Goal: Obtain resource: Obtain resource

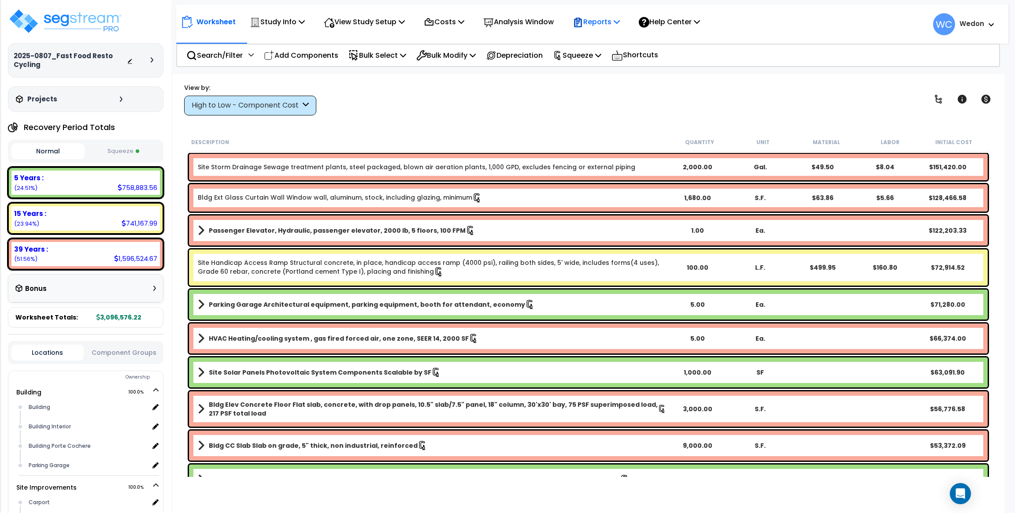
click at [614, 20] on p "Reports" at bounding box center [596, 22] width 47 height 12
click at [608, 42] on link "Get Report" at bounding box center [612, 42] width 87 height 18
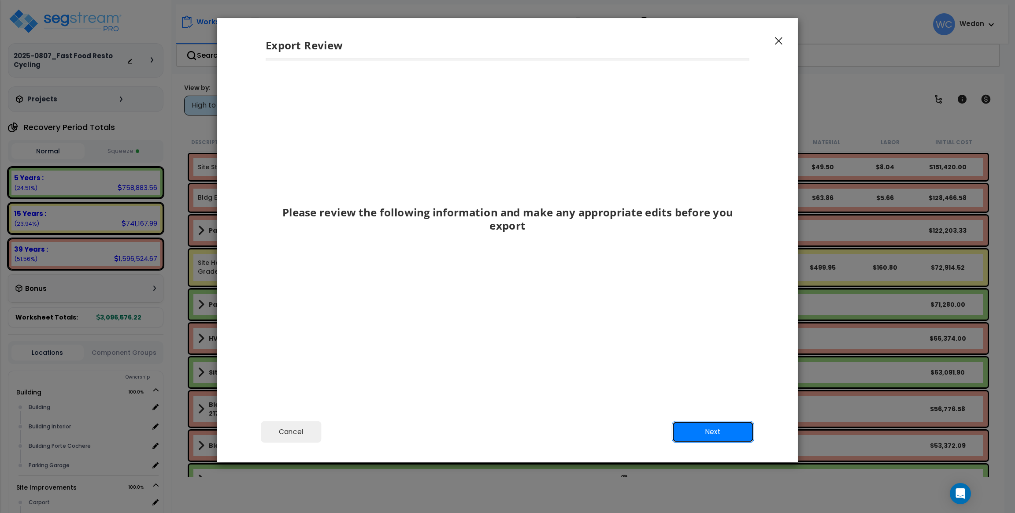
click at [702, 432] on button "Next" at bounding box center [713, 432] width 82 height 22
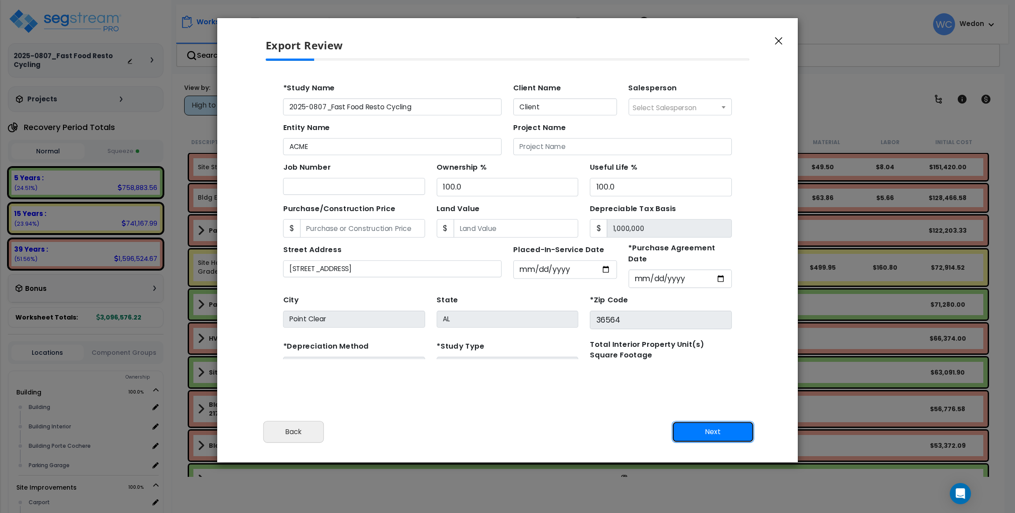
click at [702, 432] on button "Next" at bounding box center [713, 432] width 82 height 22
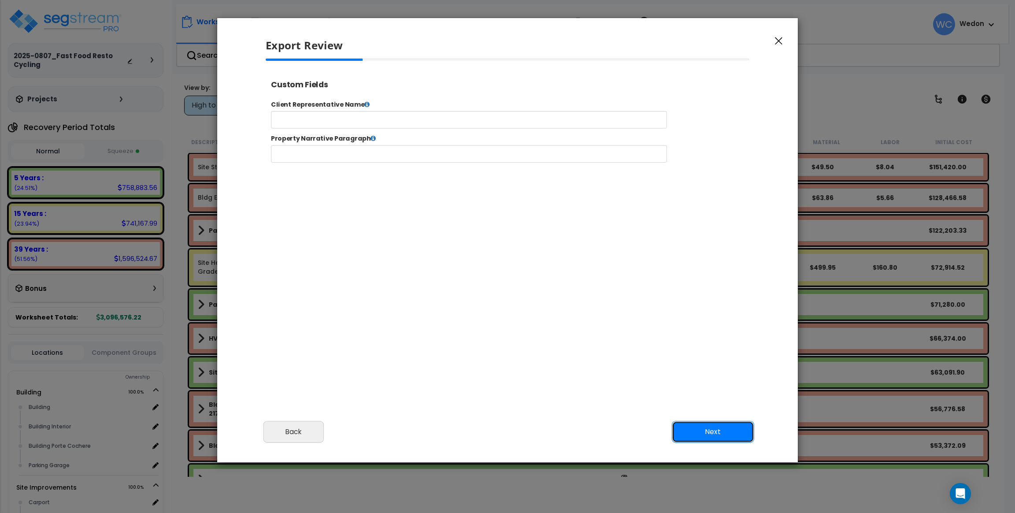
click at [702, 432] on button "Next" at bounding box center [713, 432] width 82 height 22
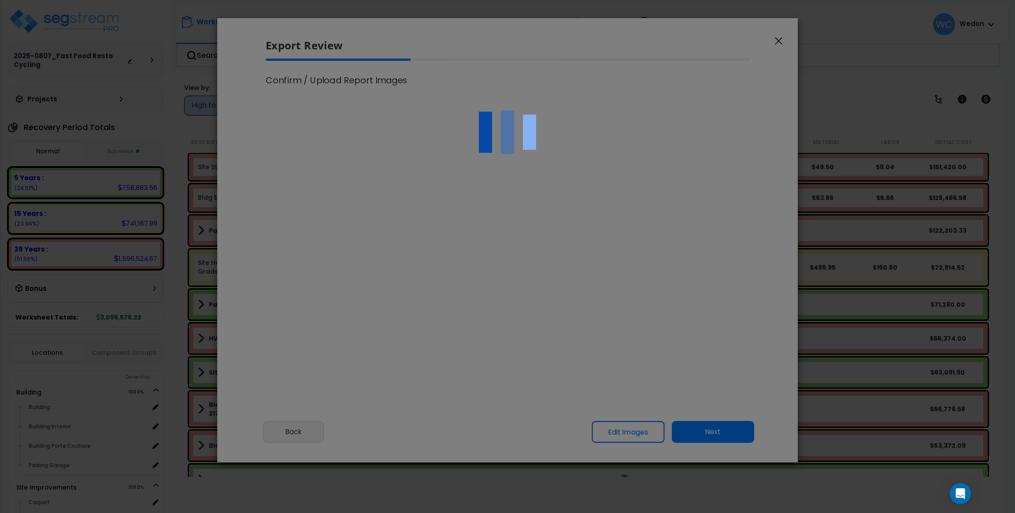
select select "2025"
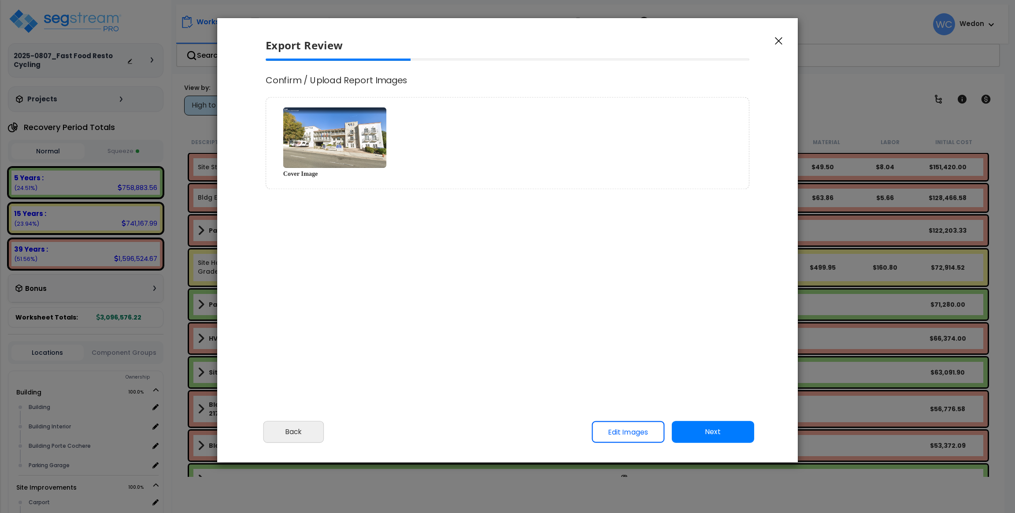
scroll to position [359, 22]
click at [702, 432] on button "Next" at bounding box center [713, 432] width 82 height 22
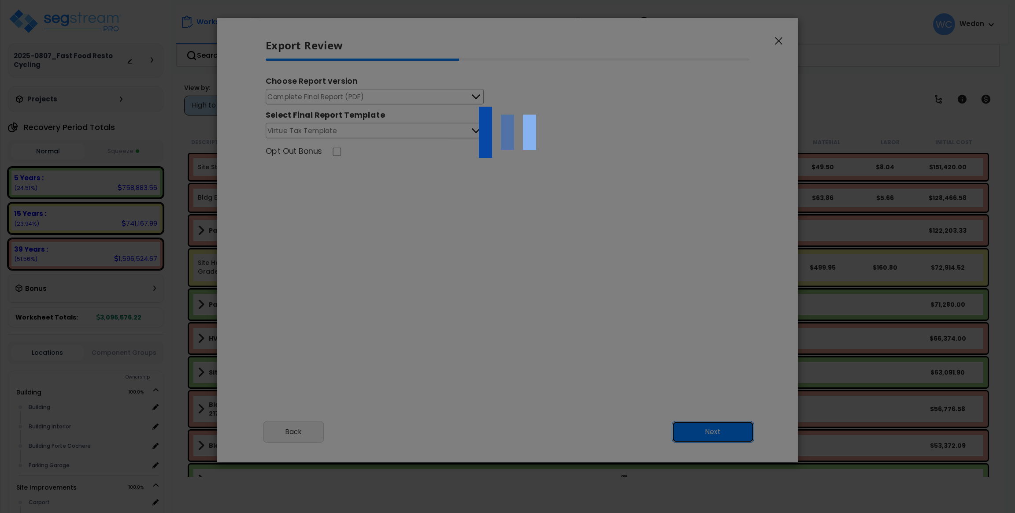
scroll to position [0, 0]
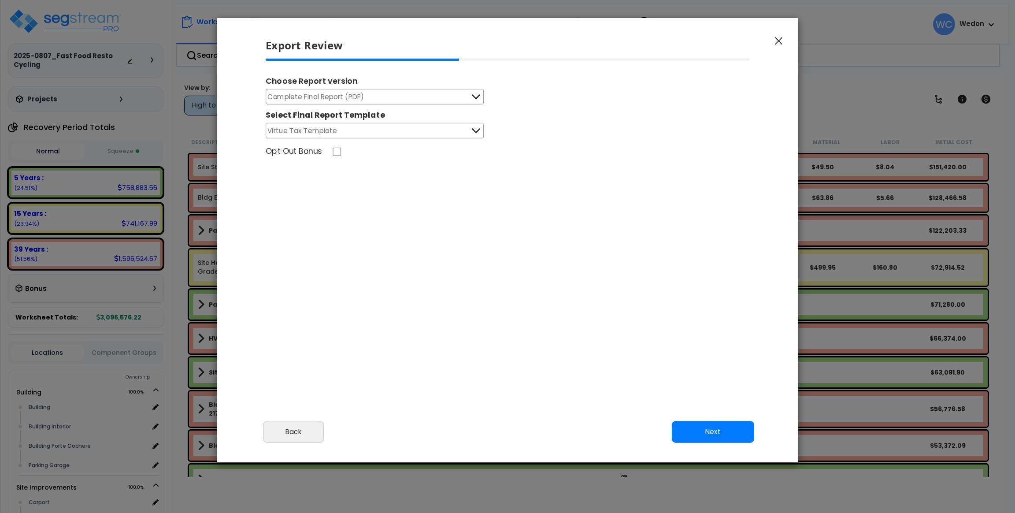
click at [456, 98] on button "Complete Final Report (PDF)" at bounding box center [375, 96] width 218 height 15
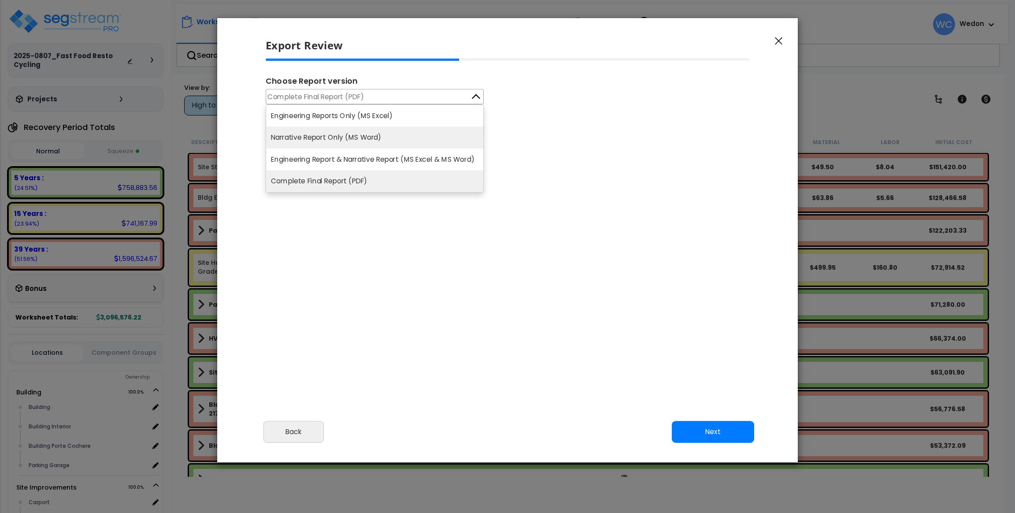
click at [402, 134] on li "Narrative Report Only (MS Word)" at bounding box center [374, 138] width 217 height 22
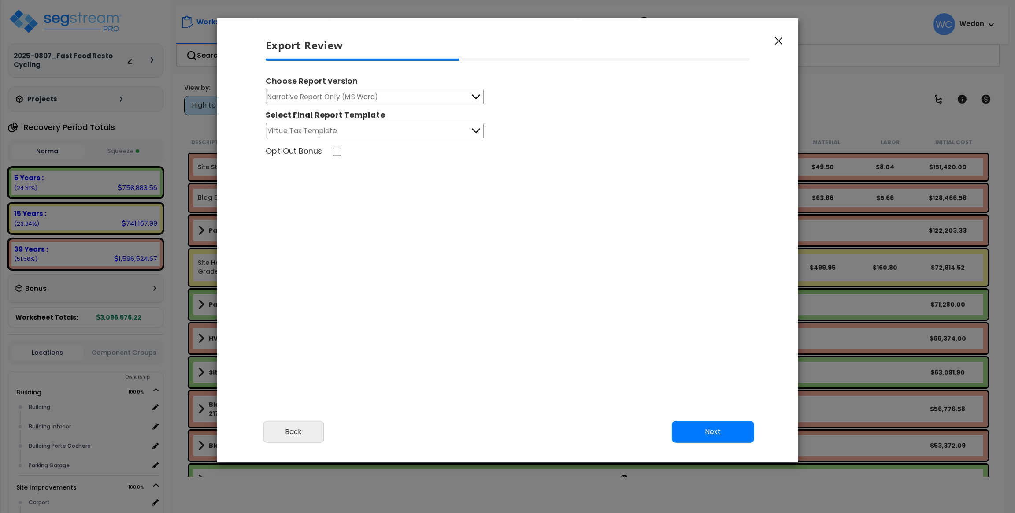
click at [444, 90] on button "Narrative Report Only (MS Word)" at bounding box center [375, 96] width 218 height 15
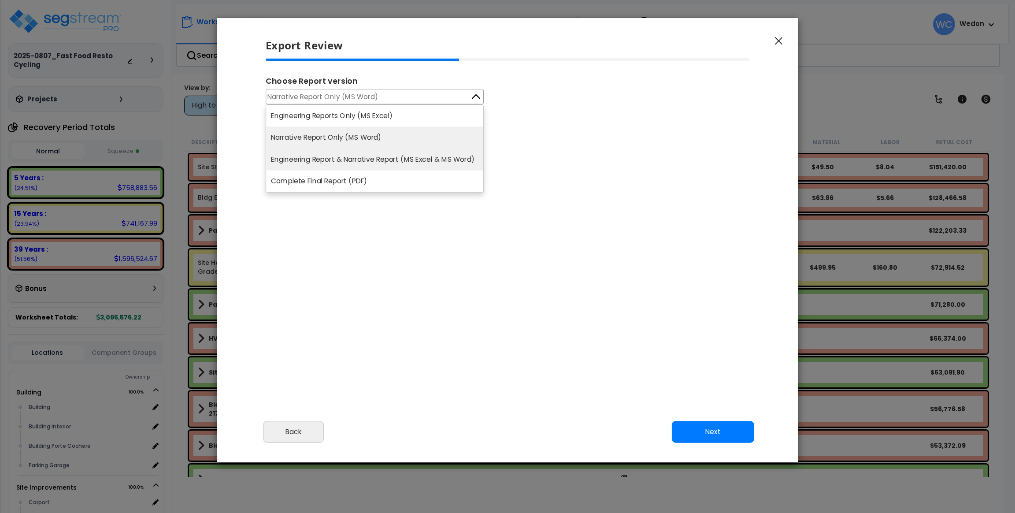
click at [379, 164] on li "Engineering Report & Narrative Report (MS Excel & MS Word)" at bounding box center [374, 160] width 217 height 22
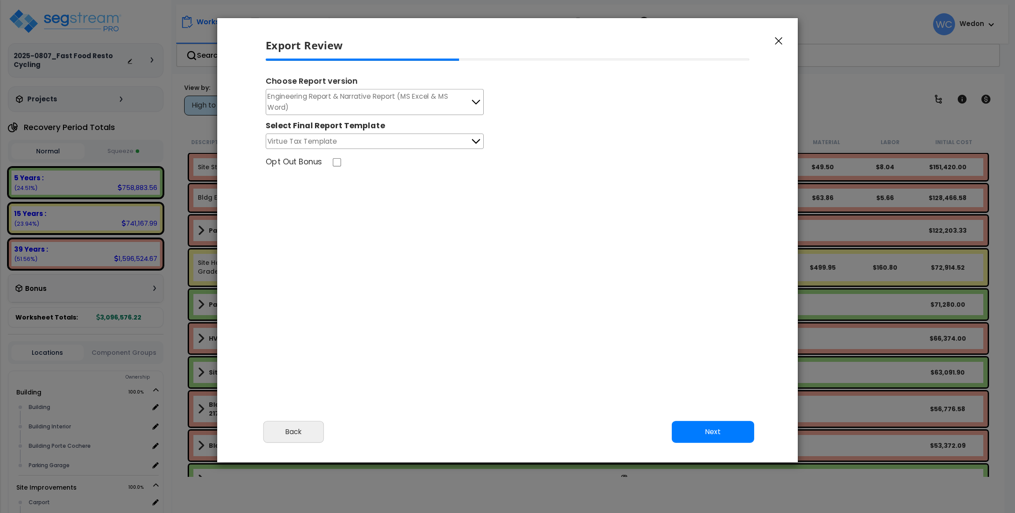
click at [461, 108] on span "Engineering Report & Narrative Report (MS Excel & MS Word)" at bounding box center [369, 102] width 203 height 22
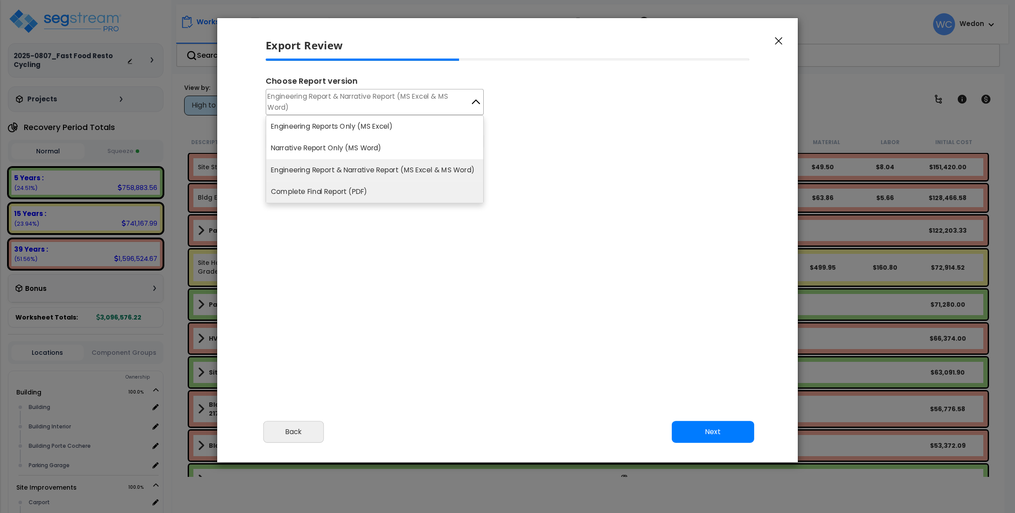
click at [377, 190] on li "Complete Final Report (PDF)" at bounding box center [374, 192] width 217 height 22
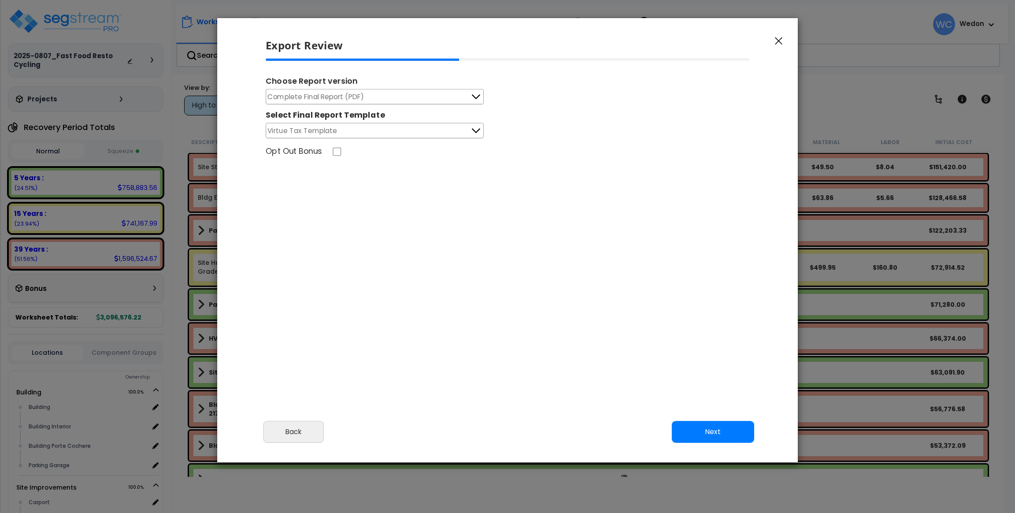
click at [435, 94] on button "Complete Final Report (PDF)" at bounding box center [375, 96] width 218 height 15
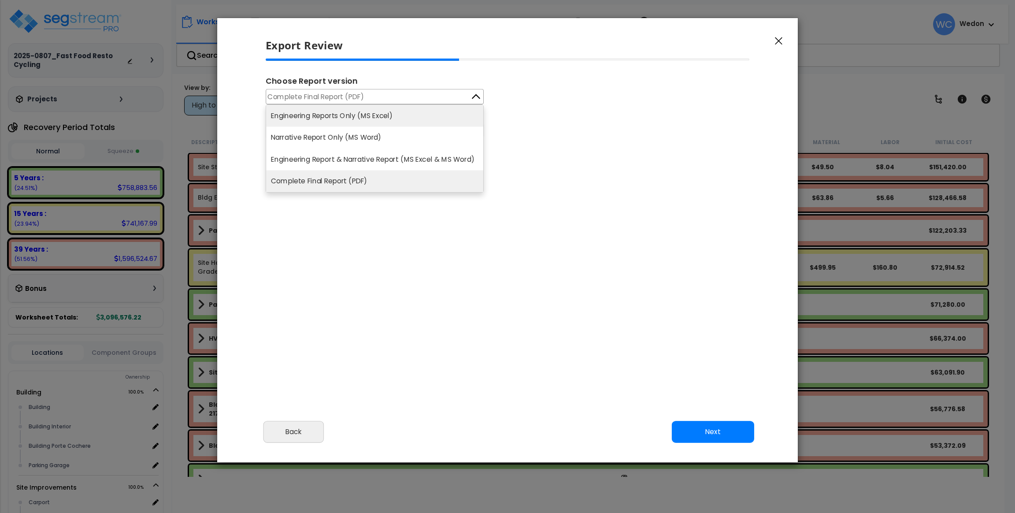
click at [404, 116] on li "Engineering Reports Only (MS Excel)" at bounding box center [374, 116] width 217 height 22
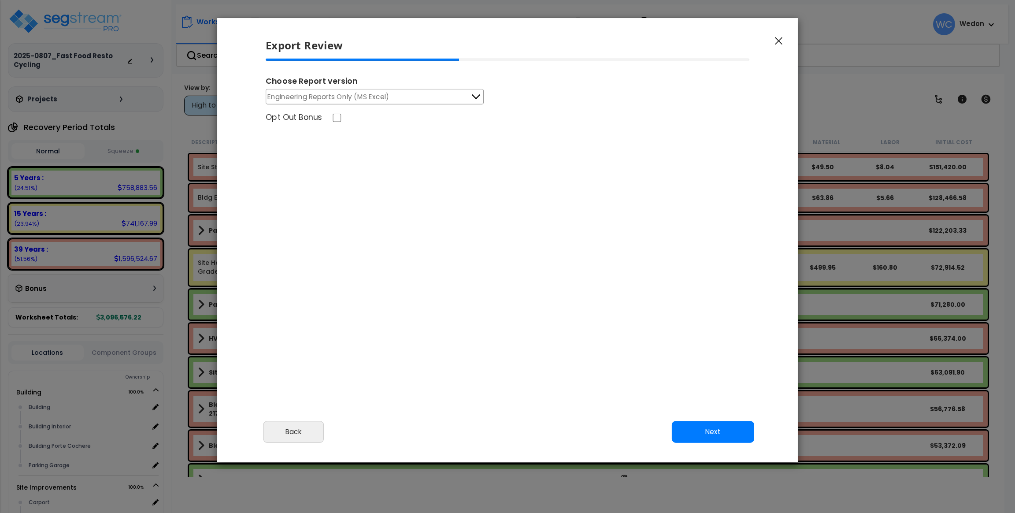
click at [462, 105] on div "Choose Report version Engineering Reports Only (MS Excel) Engineering Reports O…" at bounding box center [508, 93] width 498 height 69
click at [446, 96] on button "Engineering Reports Only (MS Excel)" at bounding box center [375, 96] width 218 height 15
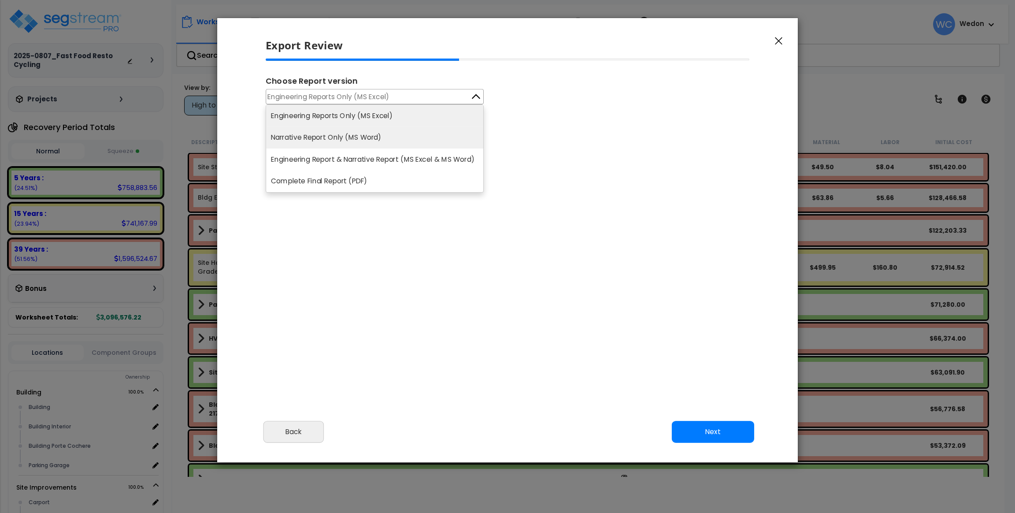
click at [390, 138] on li "Narrative Report Only (MS Word)" at bounding box center [374, 138] width 217 height 22
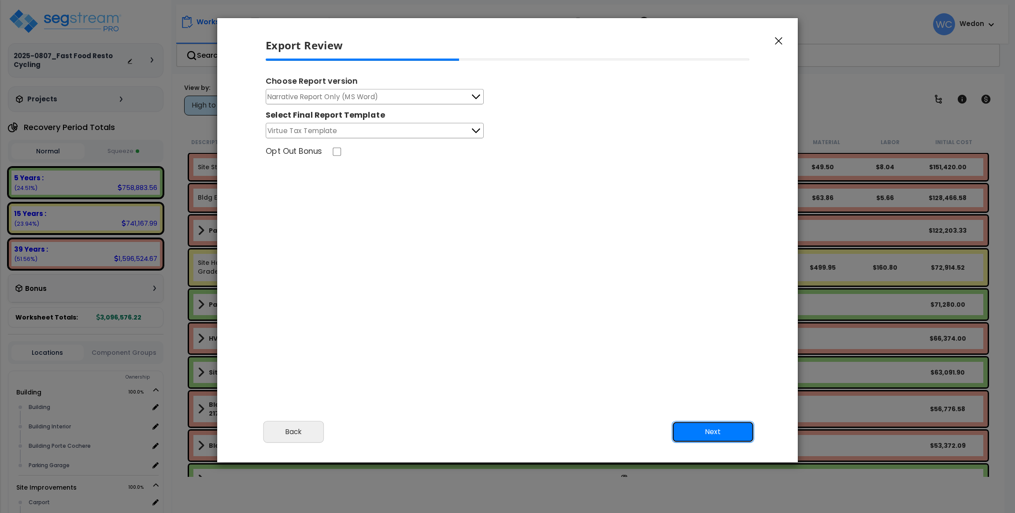
click at [702, 427] on button "Next" at bounding box center [713, 432] width 82 height 22
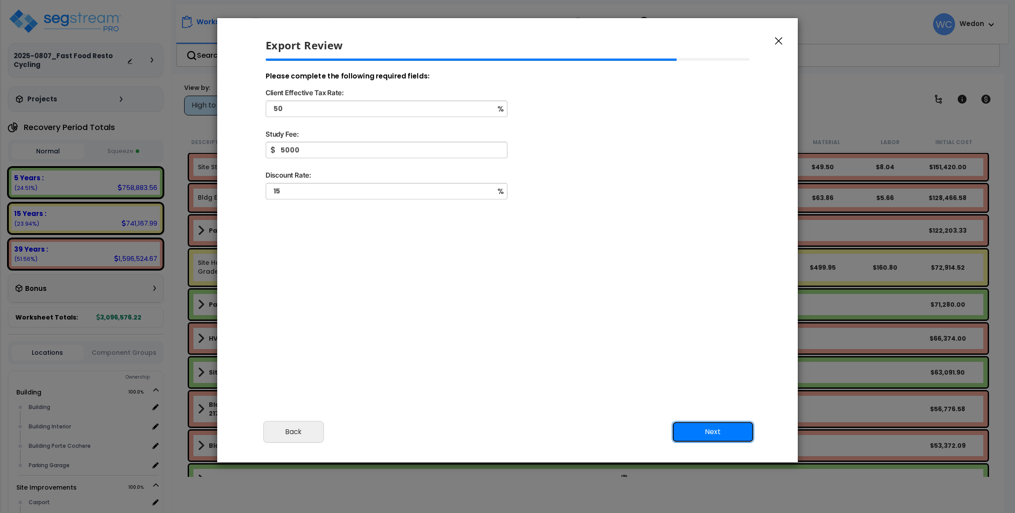
click at [702, 427] on button "Next" at bounding box center [713, 432] width 82 height 22
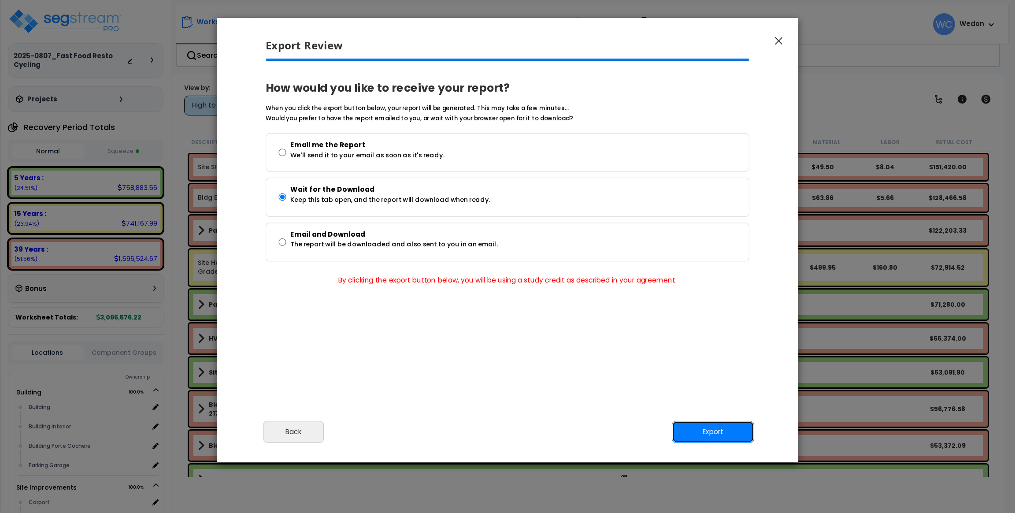
click at [702, 427] on button "Export" at bounding box center [713, 432] width 82 height 22
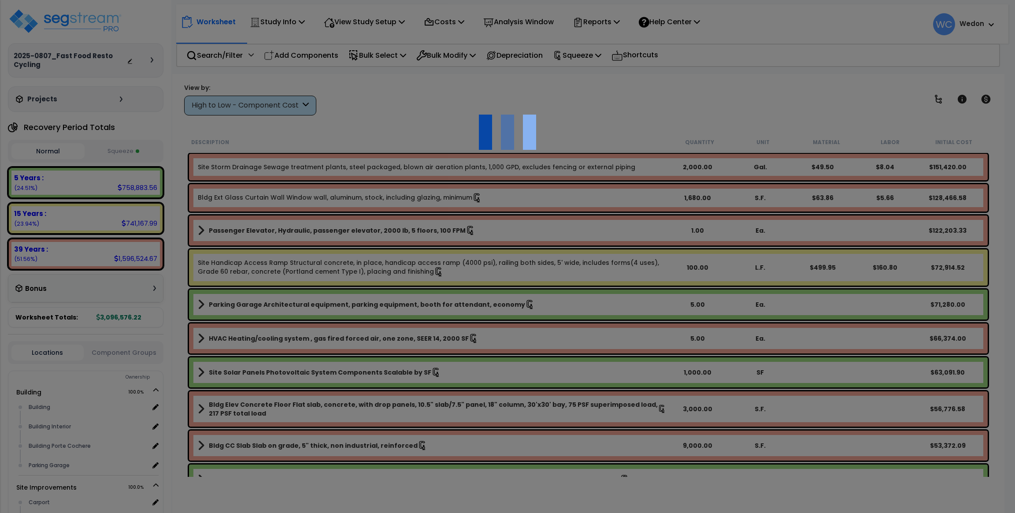
click at [572, 189] on div at bounding box center [507, 256] width 1015 height 513
